Goal: Find specific page/section: Find specific page/section

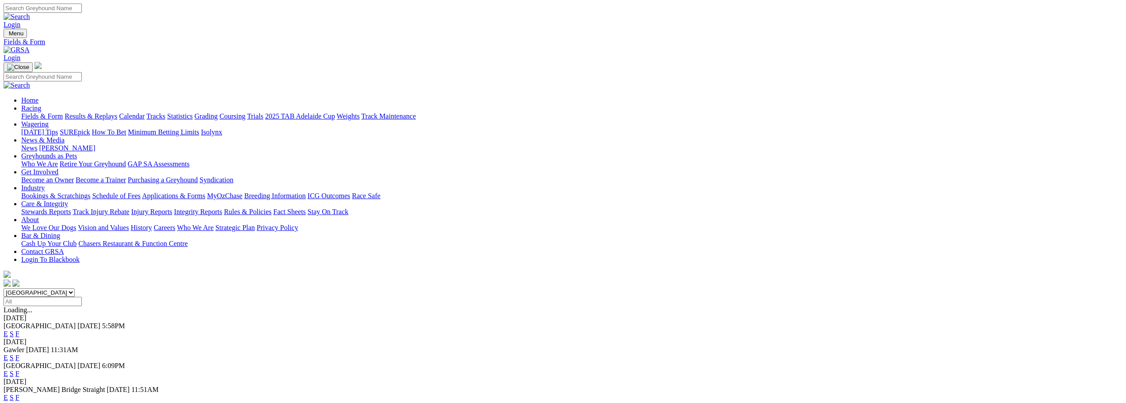
click at [19, 330] on link "F" at bounding box center [17, 334] width 4 height 8
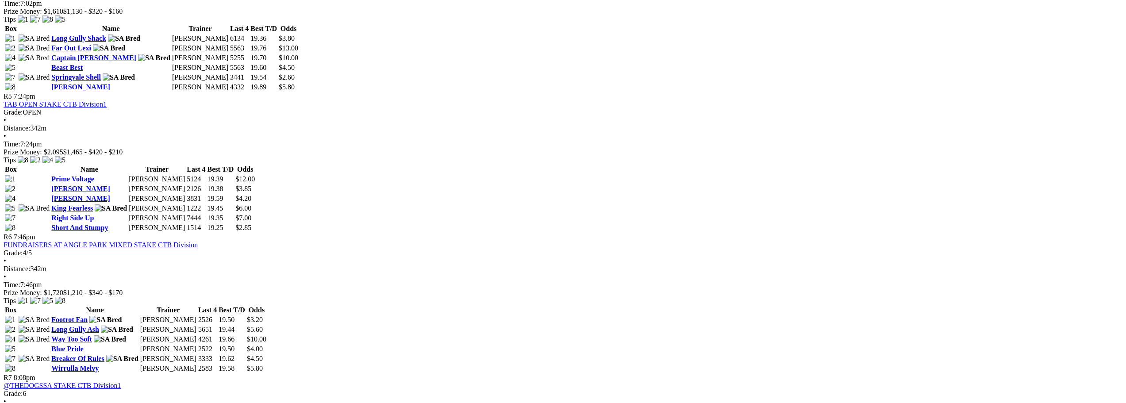
scroll to position [841, 0]
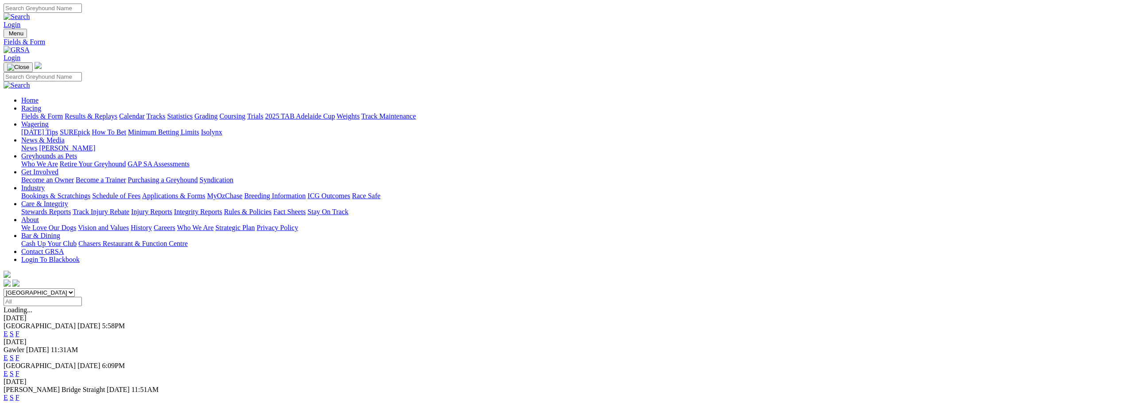
click at [19, 330] on link "F" at bounding box center [17, 334] width 4 height 8
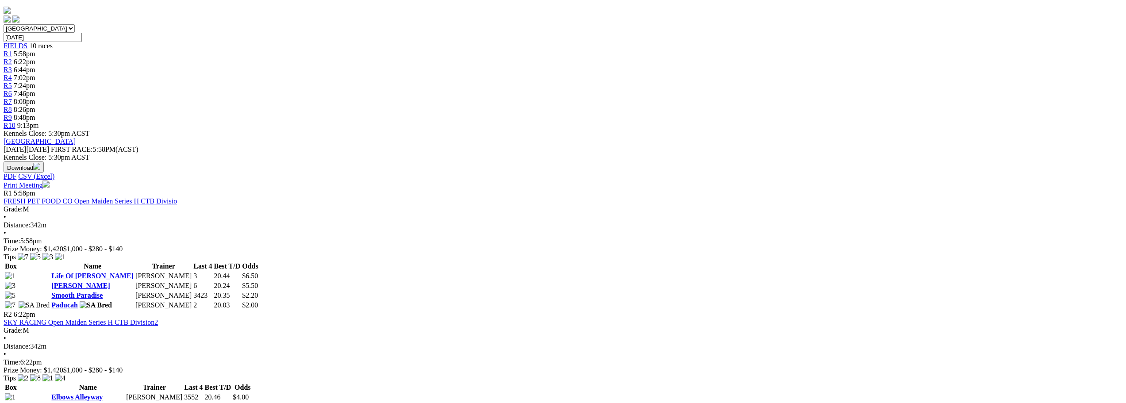
scroll to position [265, 0]
